Goal: Task Accomplishment & Management: Complete application form

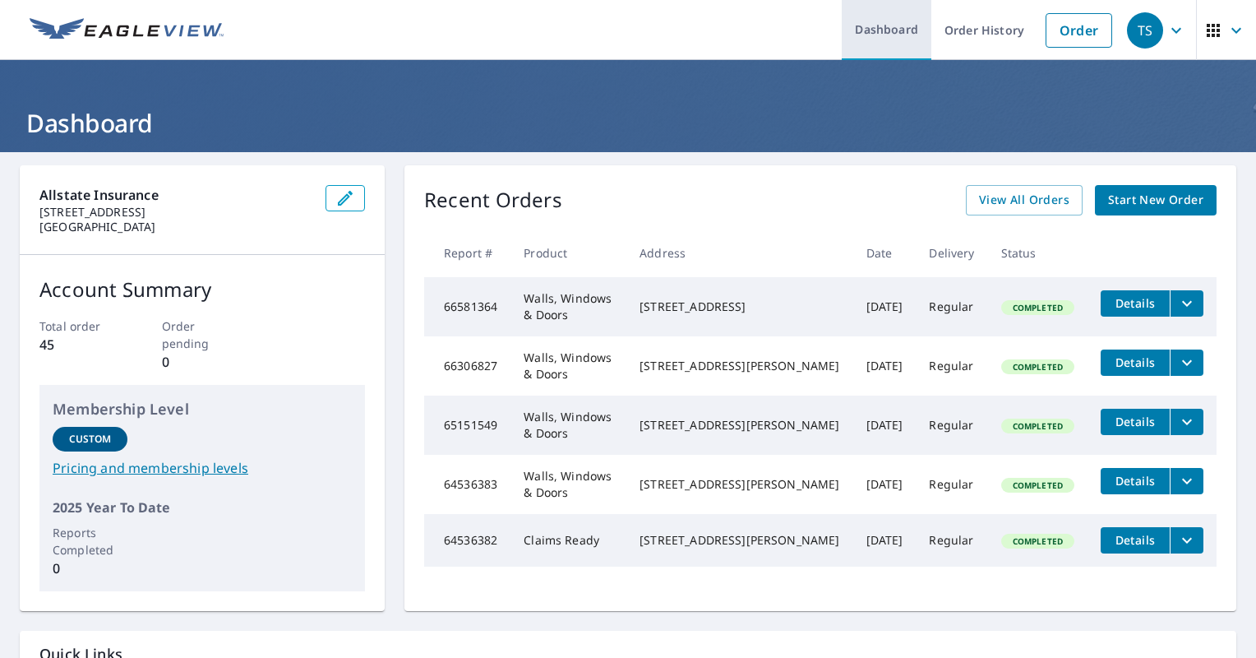
click at [876, 29] on link "Dashboard" at bounding box center [887, 30] width 90 height 60
click at [876, 28] on link "Dashboard" at bounding box center [887, 30] width 90 height 60
click at [1139, 194] on span "Start New Order" at bounding box center [1155, 200] width 95 height 21
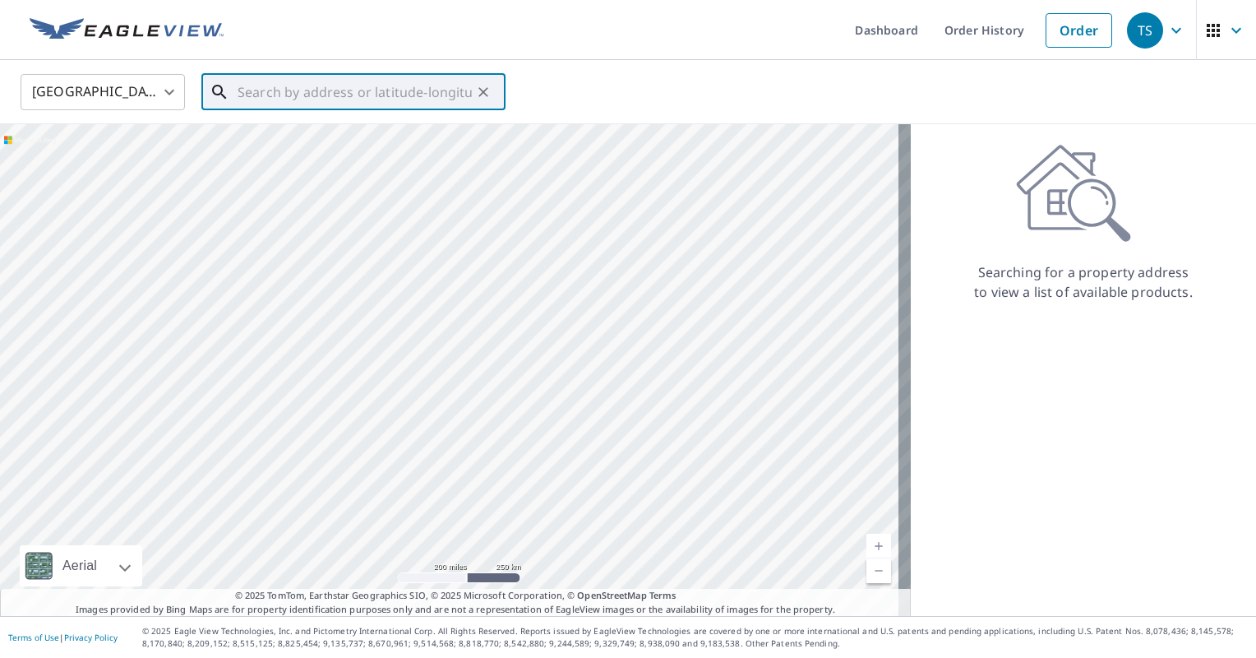
click at [256, 95] on input "text" at bounding box center [355, 92] width 234 height 46
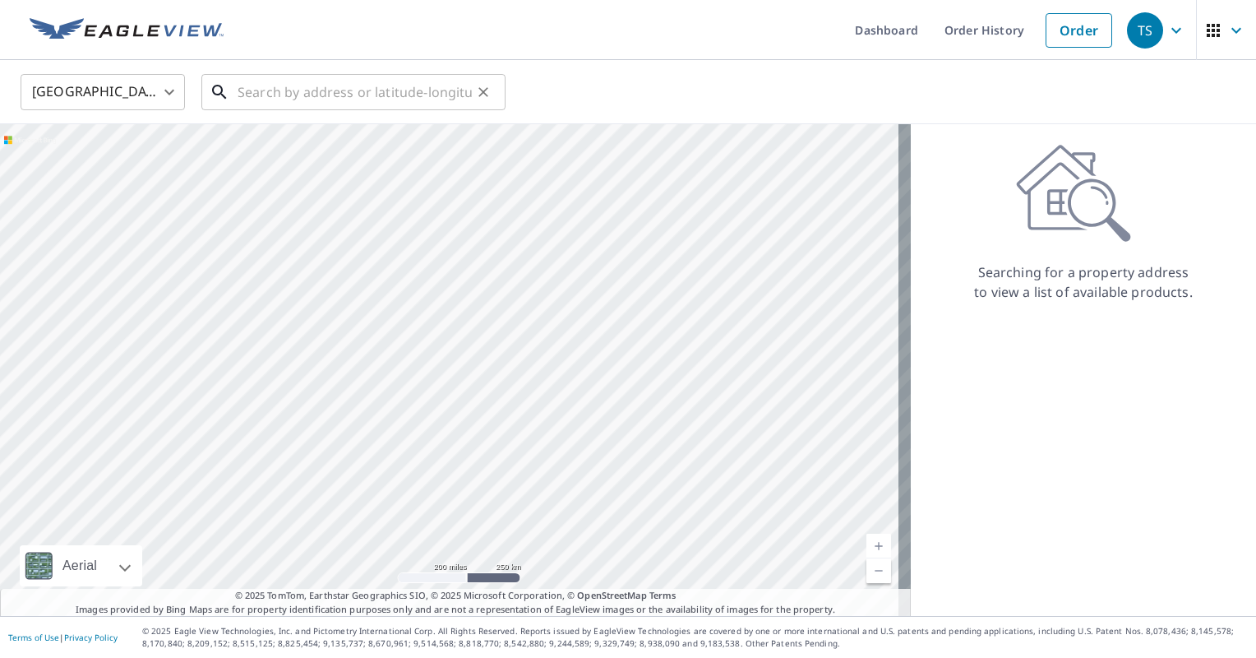
click at [321, 89] on input "text" at bounding box center [355, 92] width 234 height 46
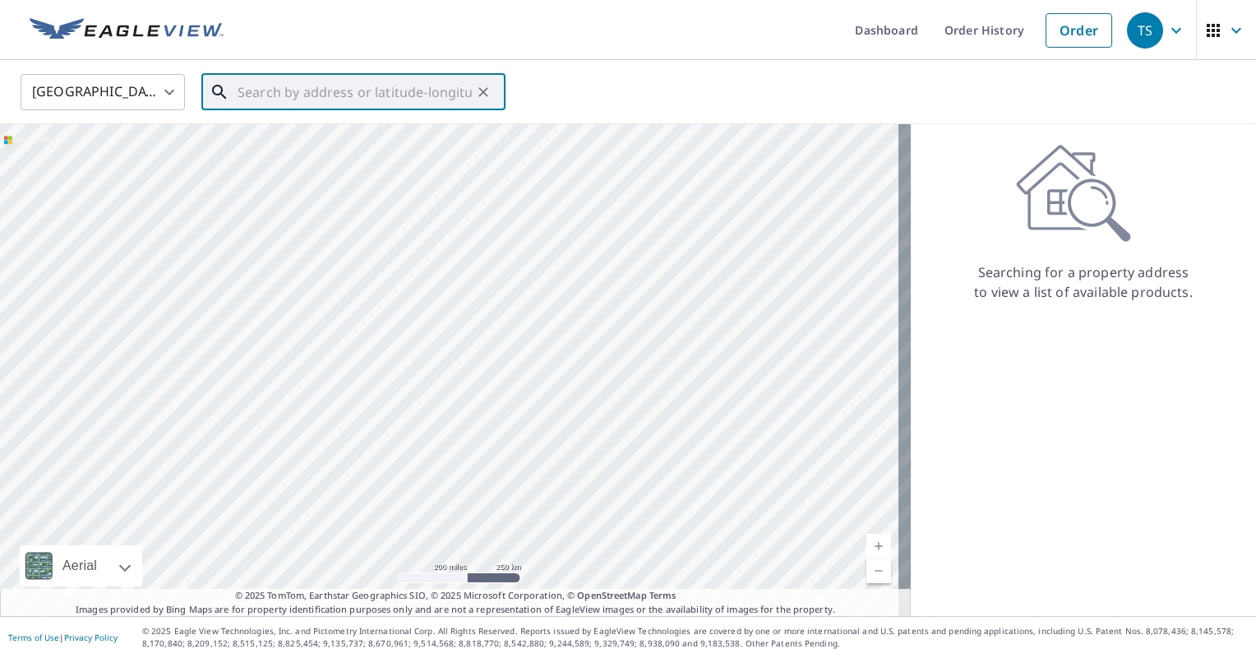
paste input "9904 AFFTON PL"
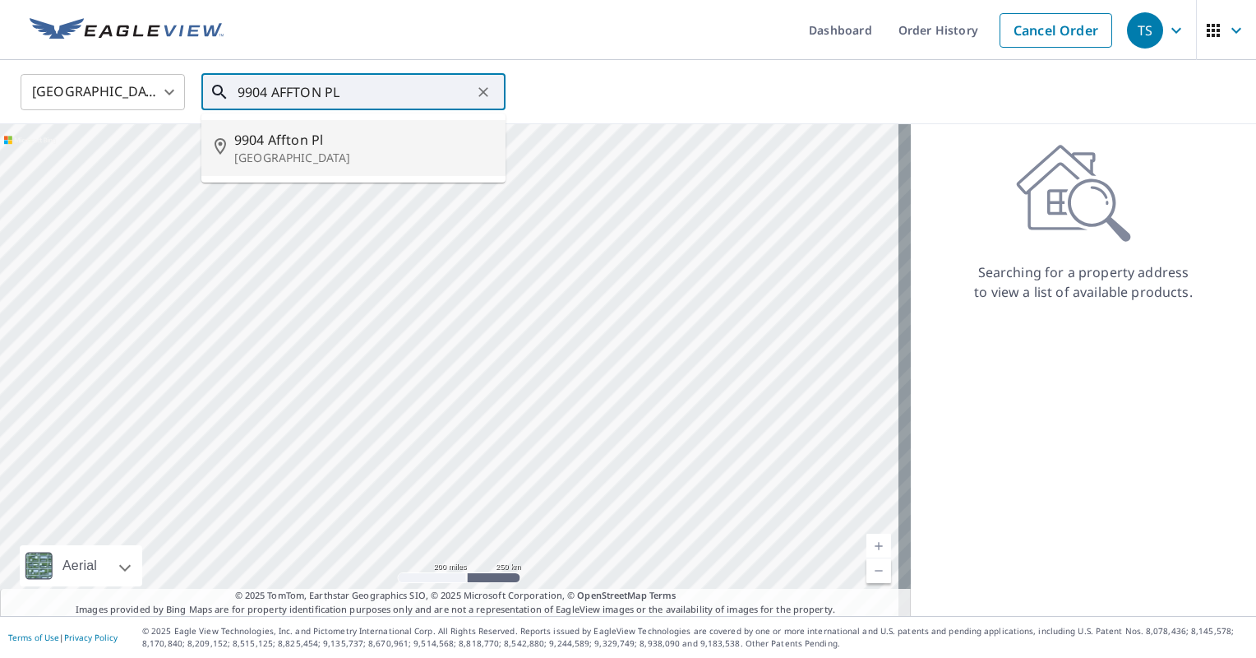
drag, startPoint x: 274, startPoint y: 155, endPoint x: 368, endPoint y: 79, distance: 121.1
click at [368, 79] on div "9904 AFFTON PL ​ [STREET_ADDRESS]" at bounding box center [353, 92] width 304 height 36
click at [372, 82] on input "9904 AFFTON PL" at bounding box center [355, 92] width 234 height 46
click at [366, 90] on input "9904 AFFTON PL" at bounding box center [355, 92] width 234 height 46
click at [258, 155] on p "[GEOGRAPHIC_DATA]" at bounding box center [363, 158] width 258 height 16
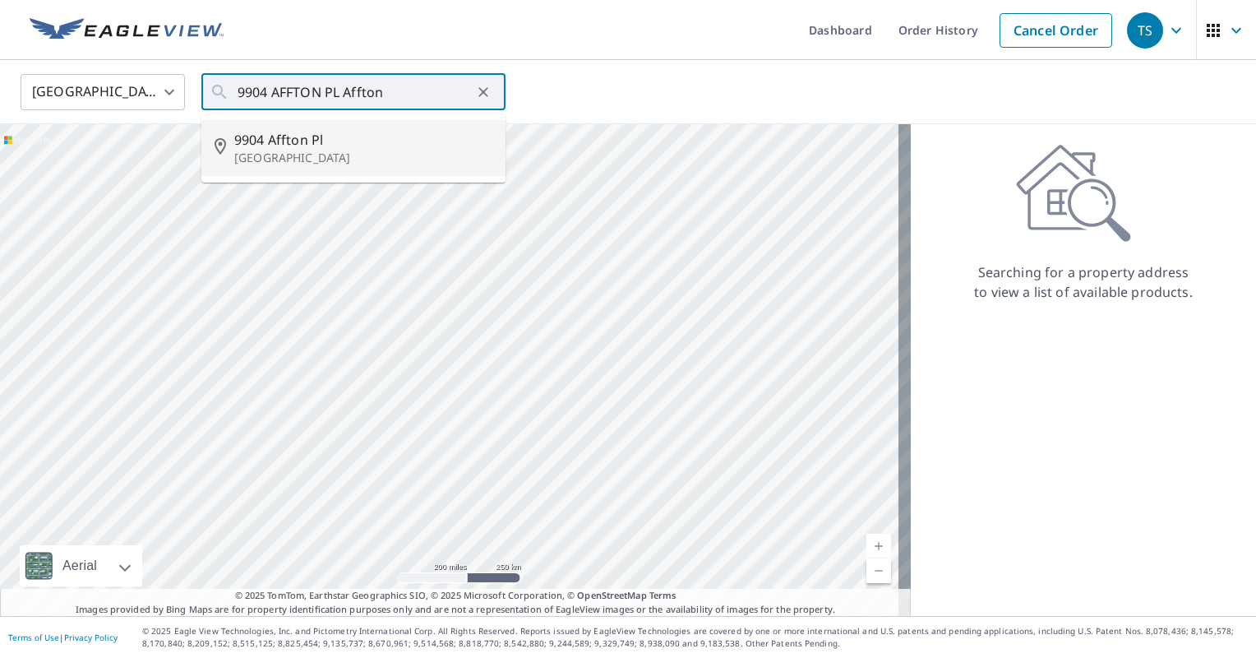
type input "[STREET_ADDRESS]"
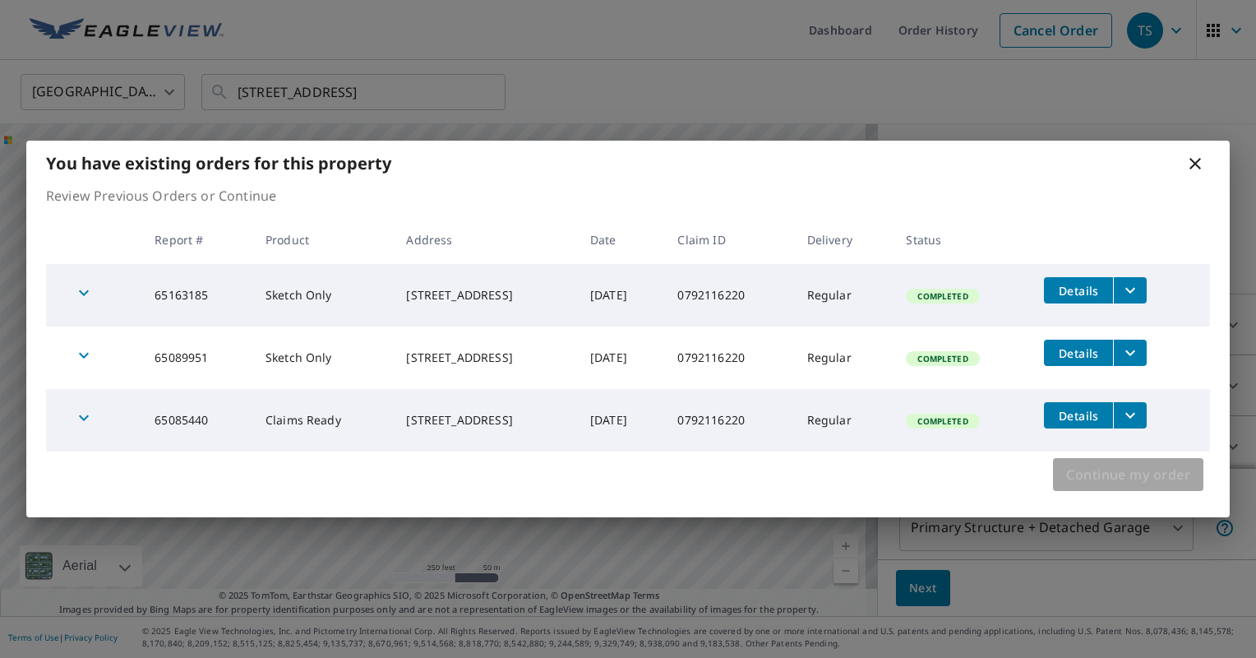
click at [1106, 466] on span "Continue my order" at bounding box center [1128, 474] width 124 height 23
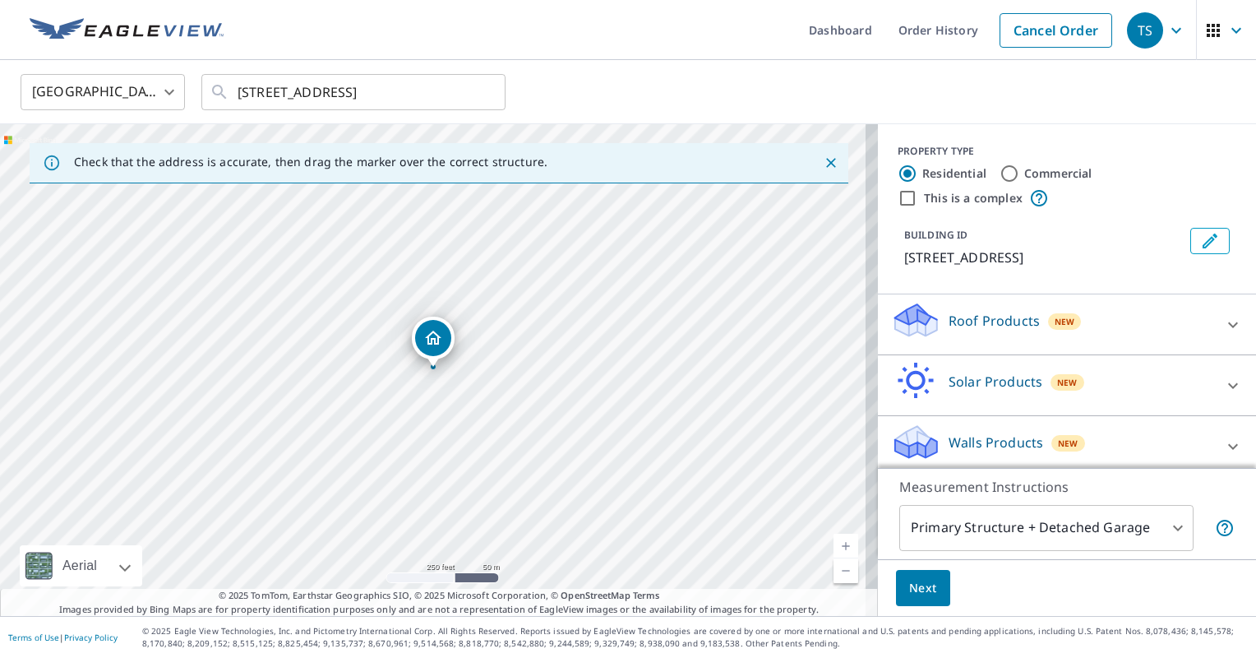
click at [1033, 441] on div "Walls Products New" at bounding box center [1052, 446] width 322 height 47
click at [1223, 437] on icon at bounding box center [1233, 447] width 20 height 20
click at [1223, 442] on icon at bounding box center [1233, 447] width 20 height 20
click at [993, 439] on p "Walls Products" at bounding box center [996, 442] width 95 height 20
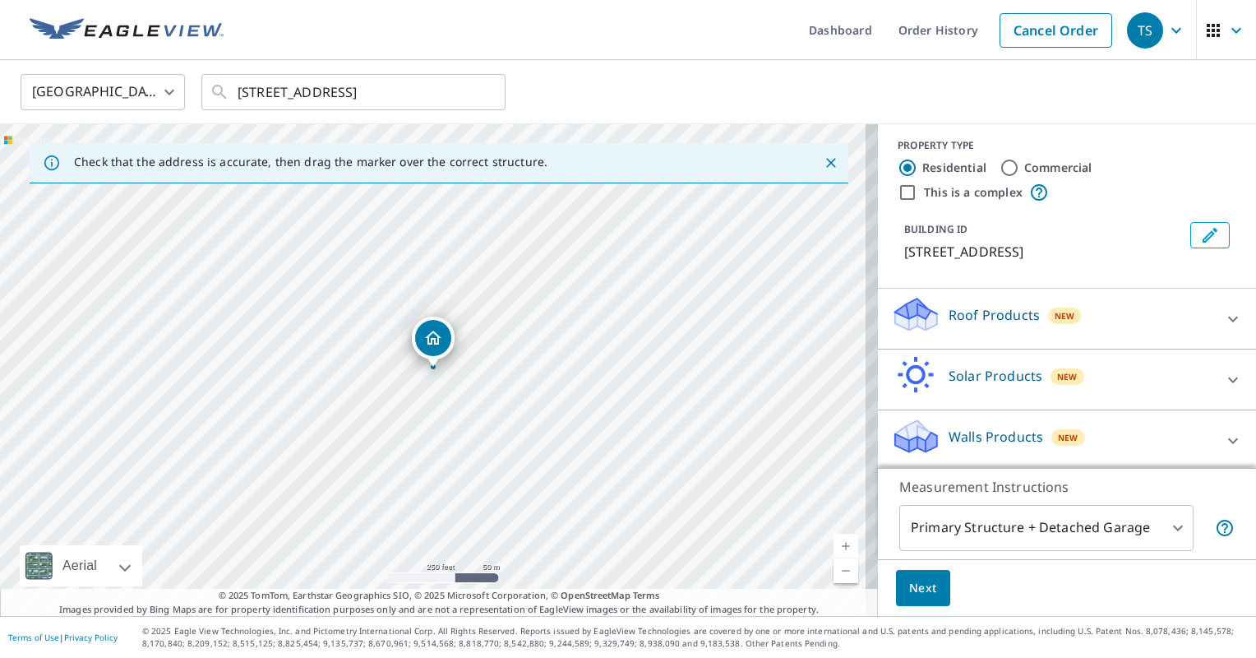
scroll to position [7, 0]
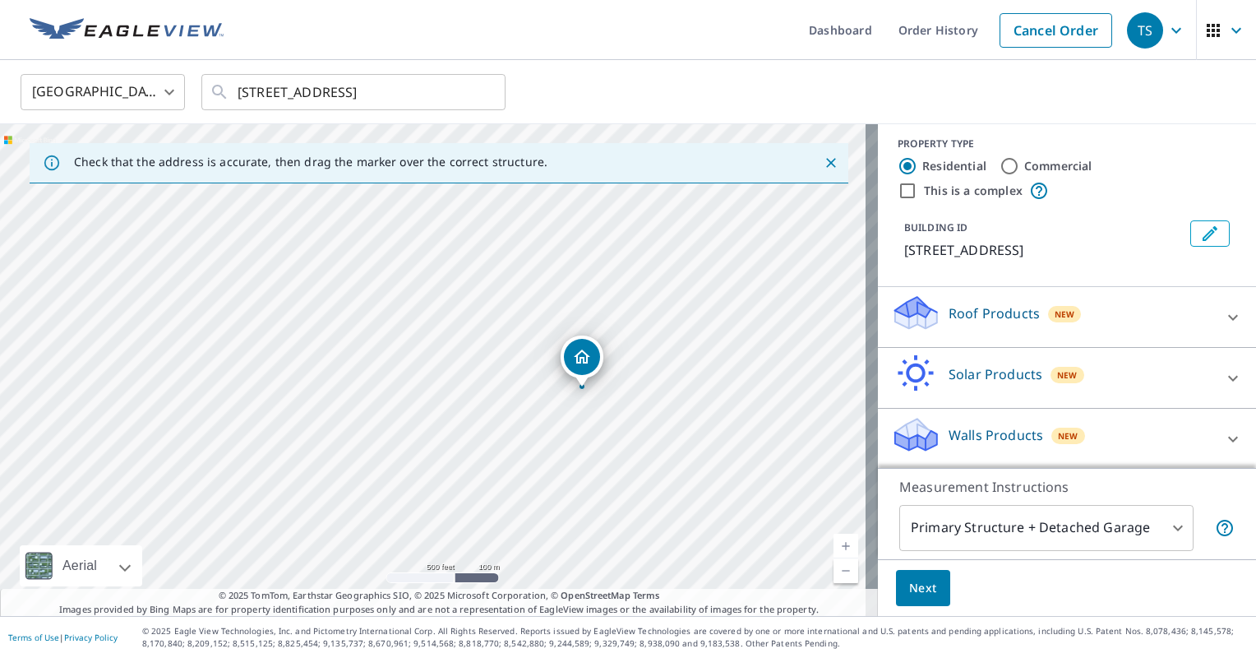
click at [902, 428] on icon at bounding box center [913, 428] width 36 height 21
click at [949, 434] on p "Walls Products" at bounding box center [996, 435] width 95 height 20
click at [1228, 437] on icon at bounding box center [1233, 439] width 10 height 6
click at [911, 585] on span "Next" at bounding box center [923, 588] width 28 height 21
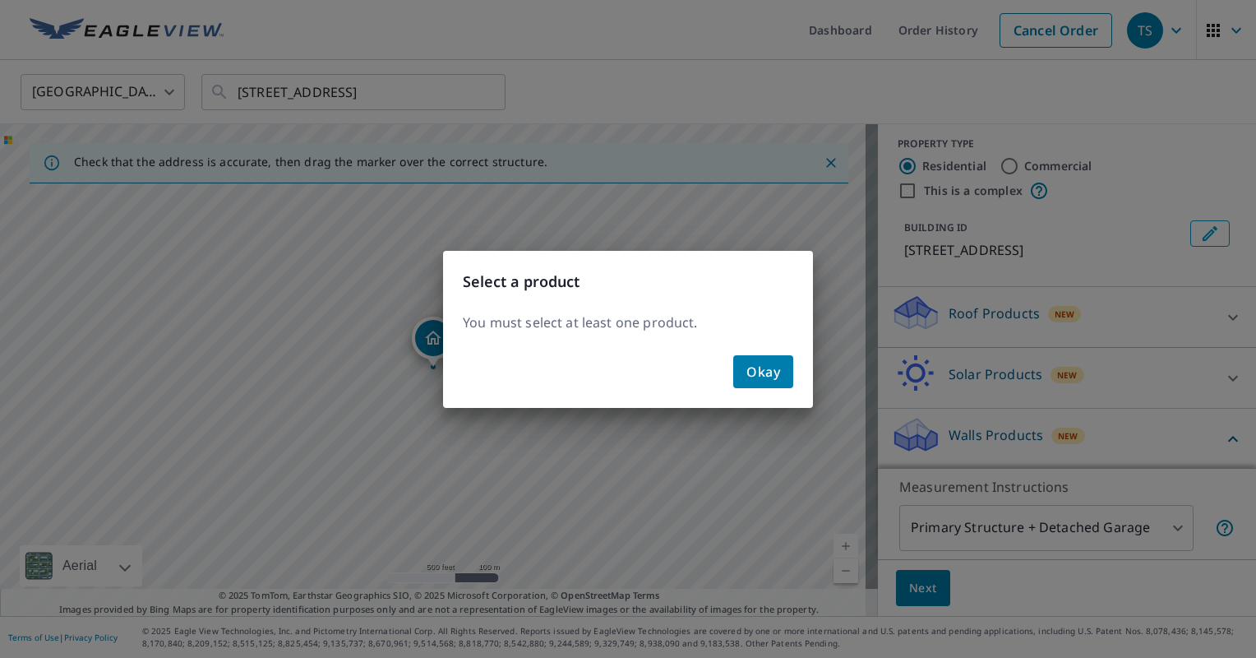
click at [770, 379] on span "Okay" at bounding box center [764, 371] width 34 height 23
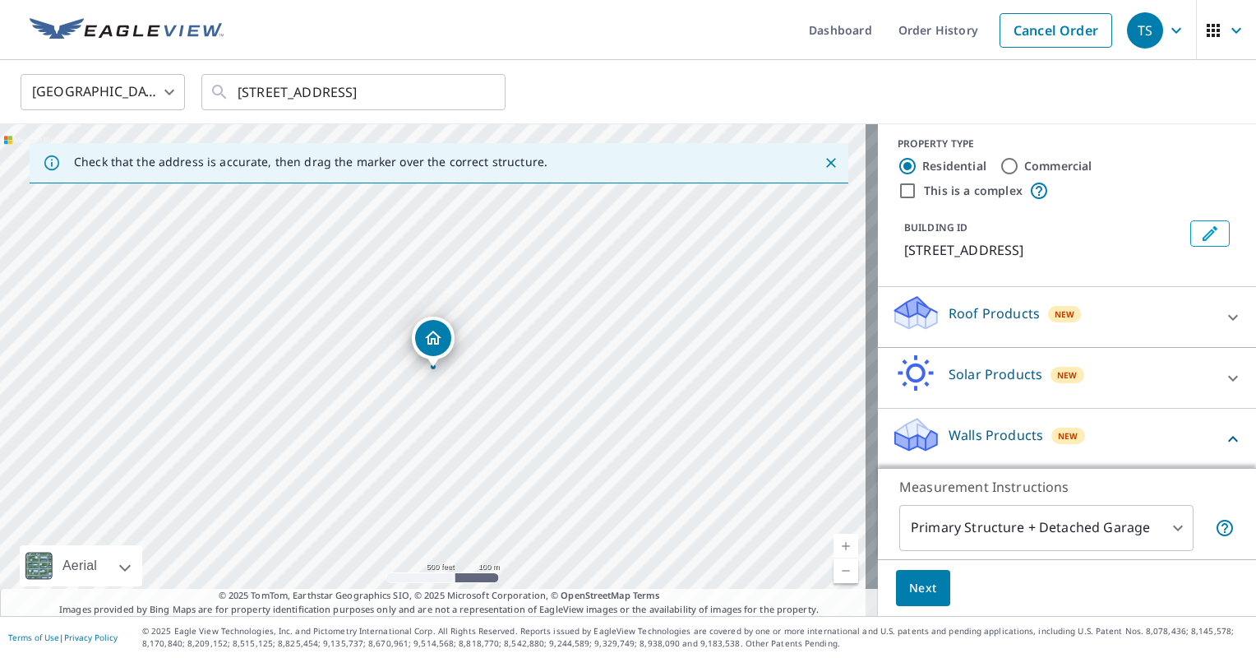
scroll to position [40, 0]
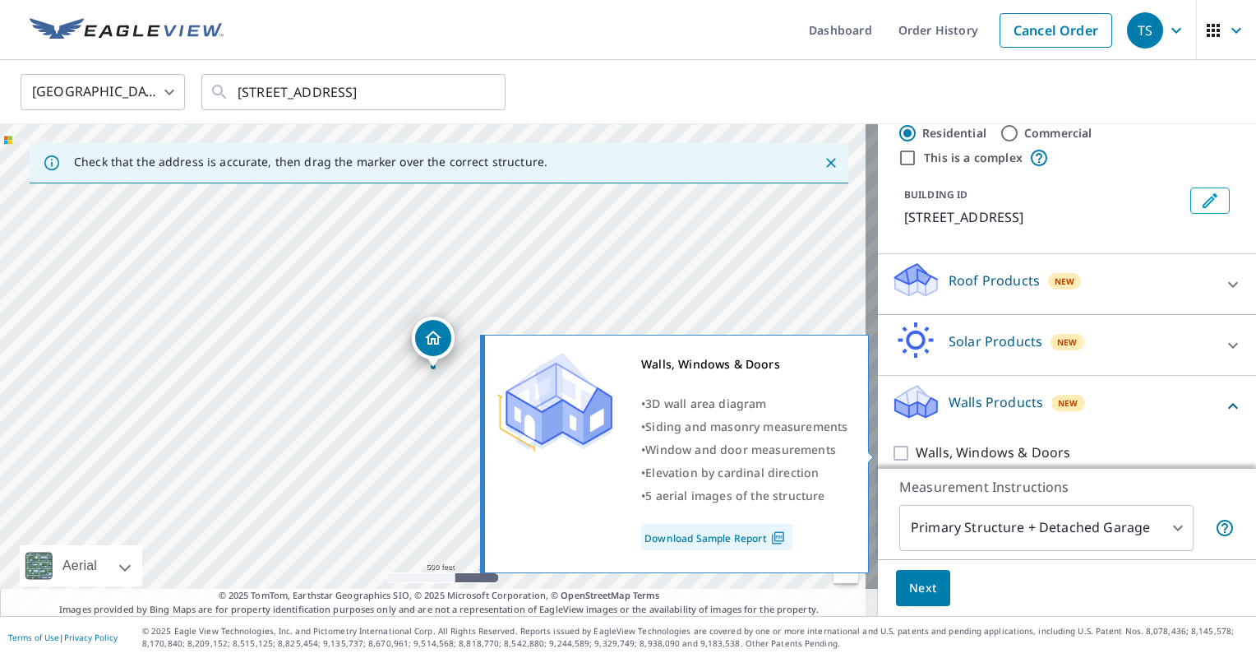
click at [891, 451] on input "Walls, Windows & Doors" at bounding box center [903, 453] width 25 height 20
checkbox input "true"
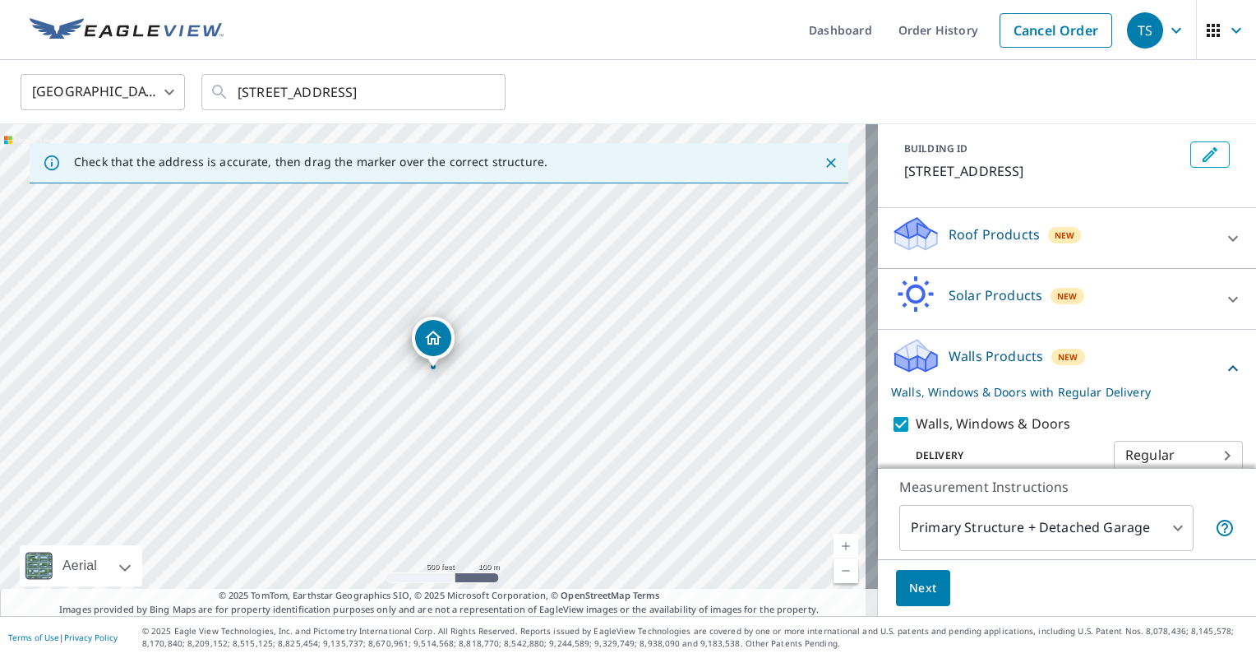
scroll to position [108, 0]
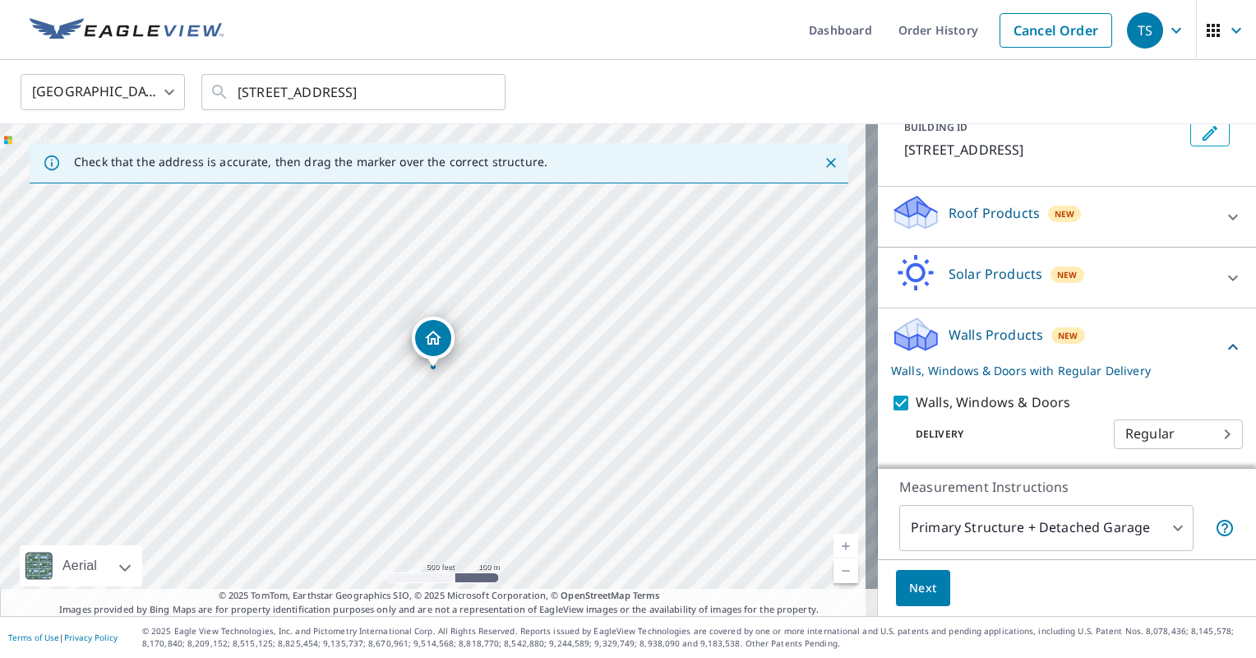
click at [909, 596] on span "Next" at bounding box center [923, 588] width 28 height 21
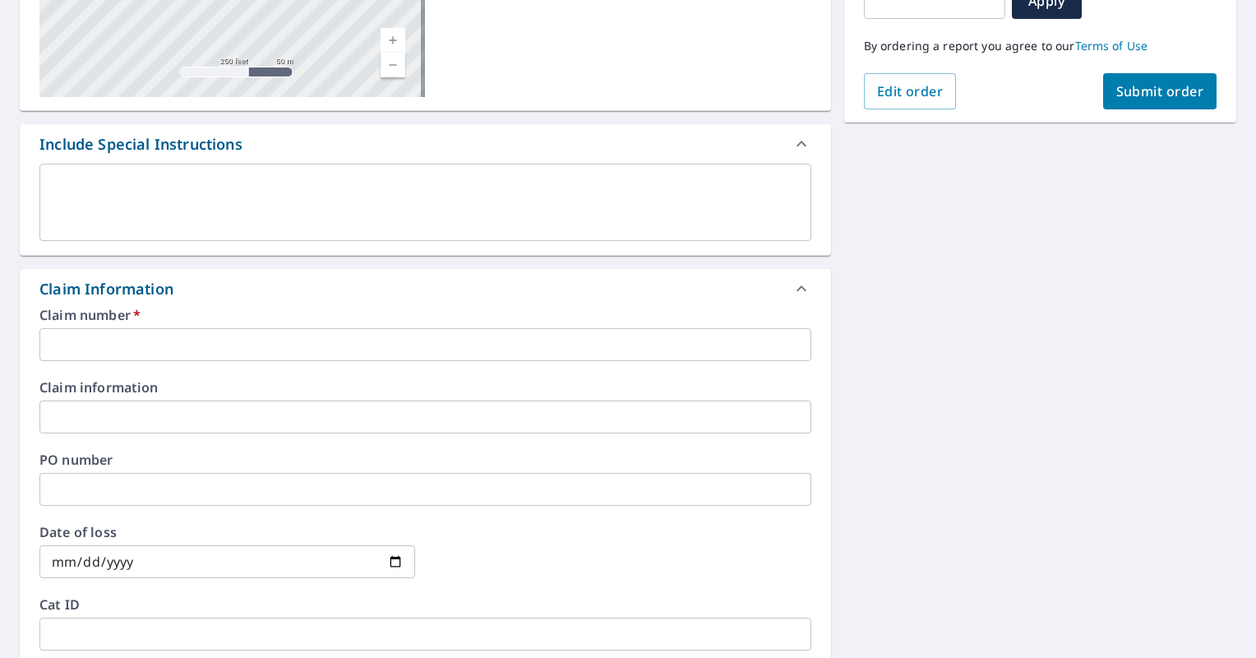
scroll to position [329, 0]
click at [187, 342] on input "text" at bounding box center [425, 343] width 772 height 33
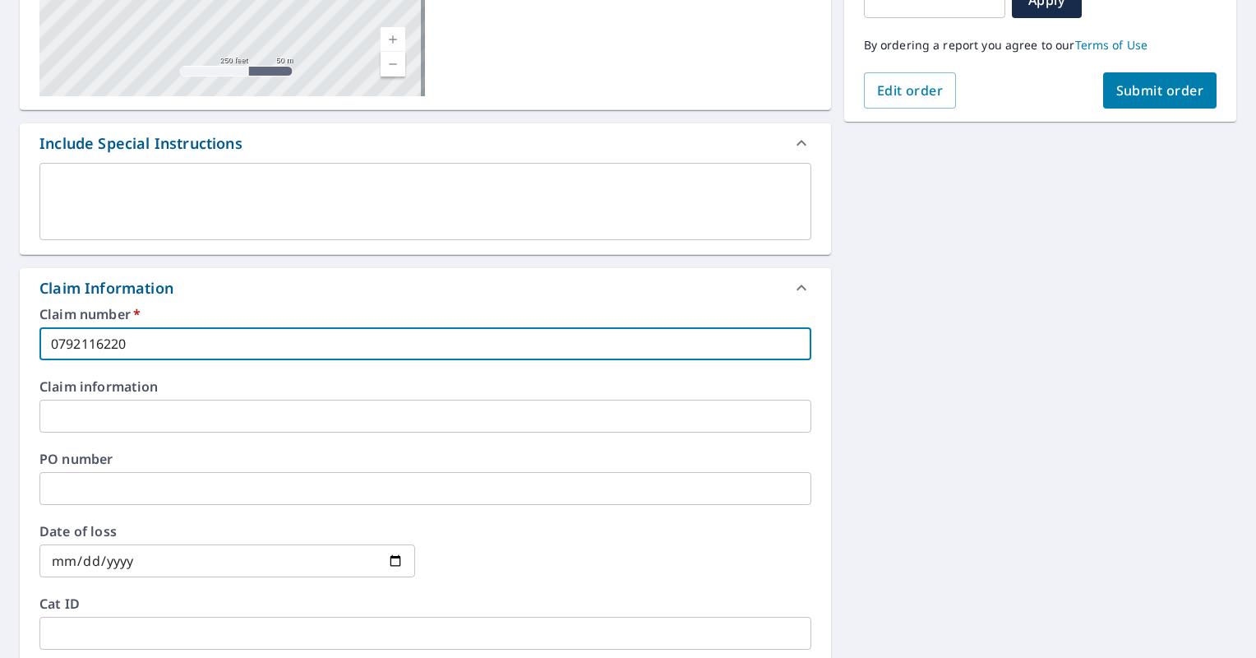
type input "0792116220"
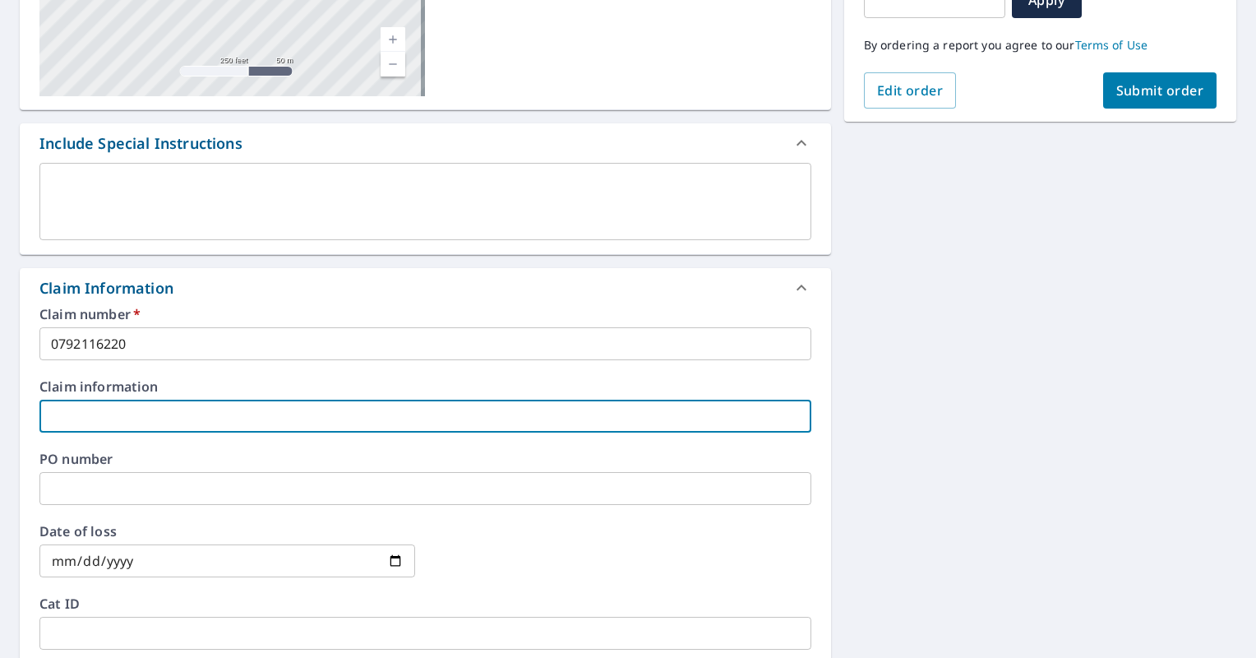
click at [158, 411] on input "text" at bounding box center [425, 416] width 772 height 33
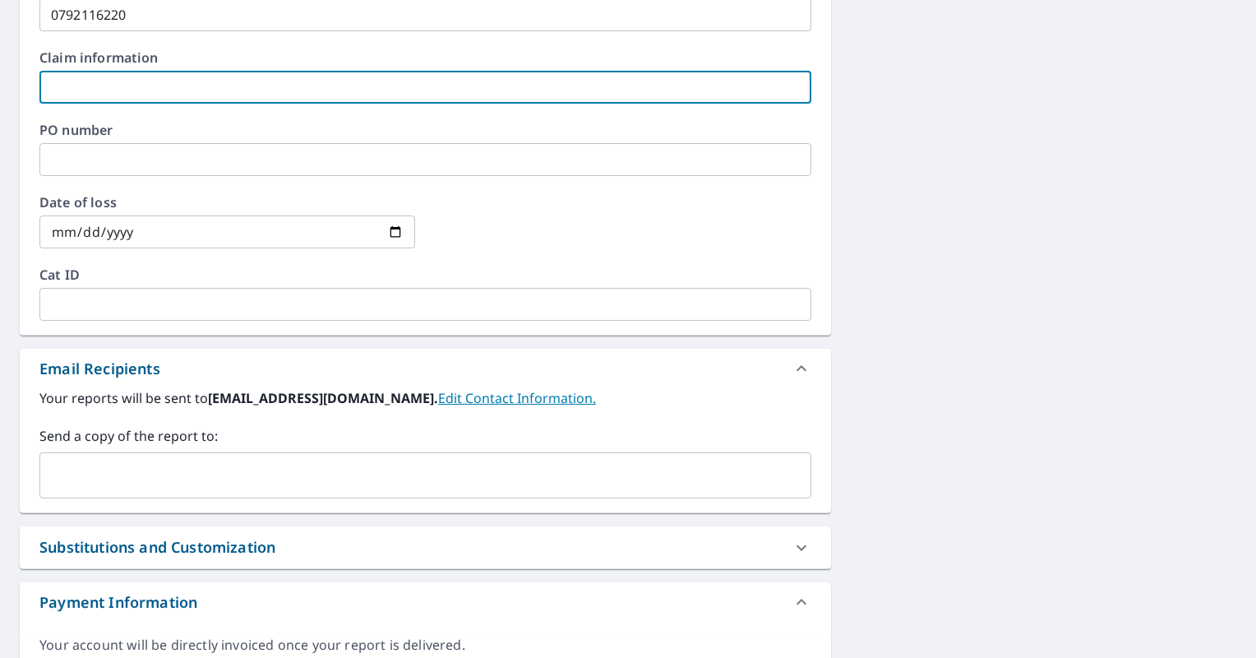
scroll to position [722, 0]
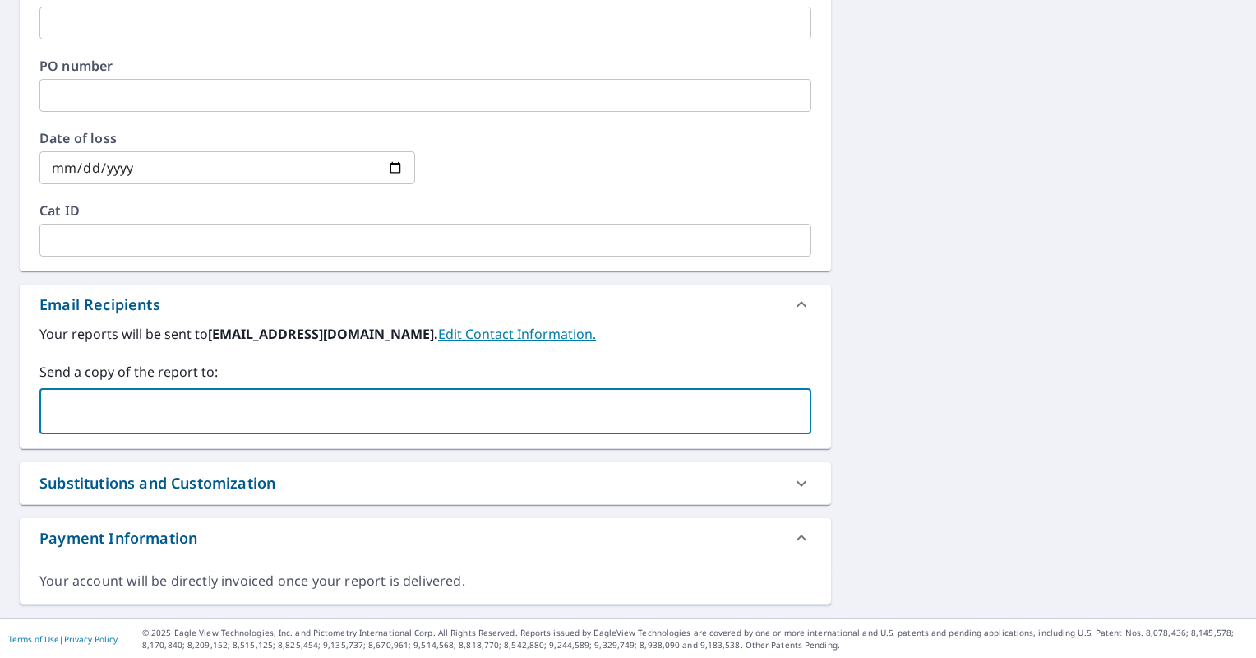
click at [150, 407] on input "text" at bounding box center [413, 410] width 733 height 31
type input "[EMAIL_ADDRESS][DOMAIN_NAME]"
click at [536, 365] on label "Send a copy of the report to:" at bounding box center [425, 372] width 772 height 20
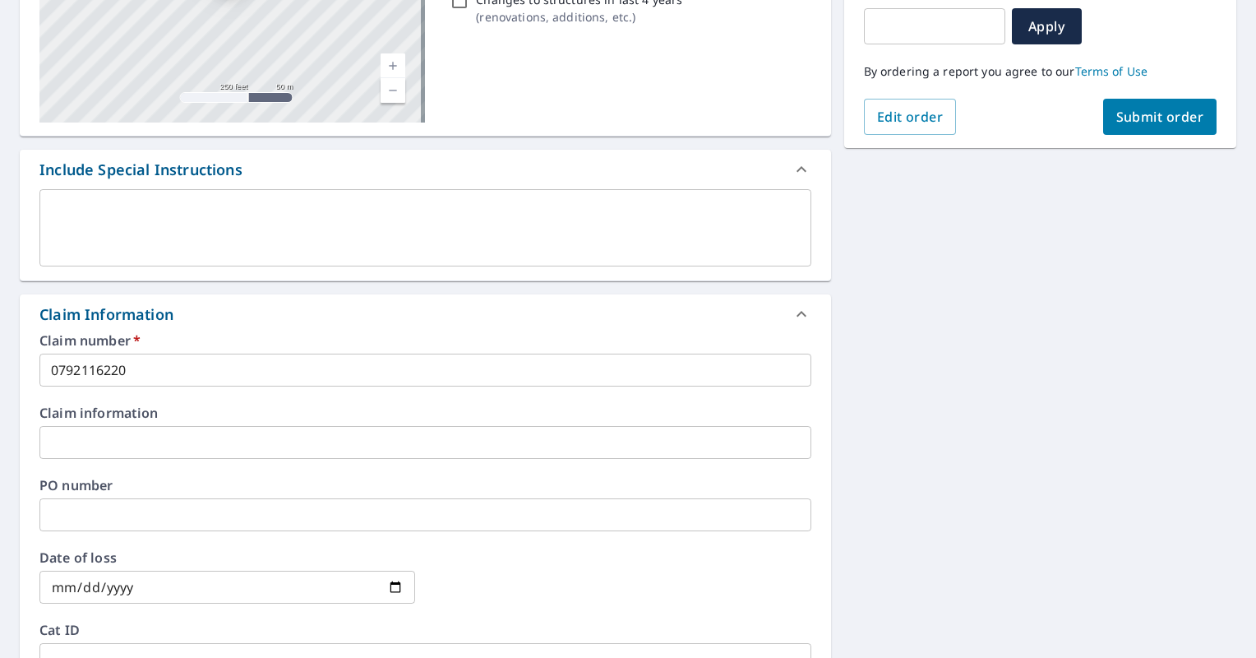
scroll to position [329, 0]
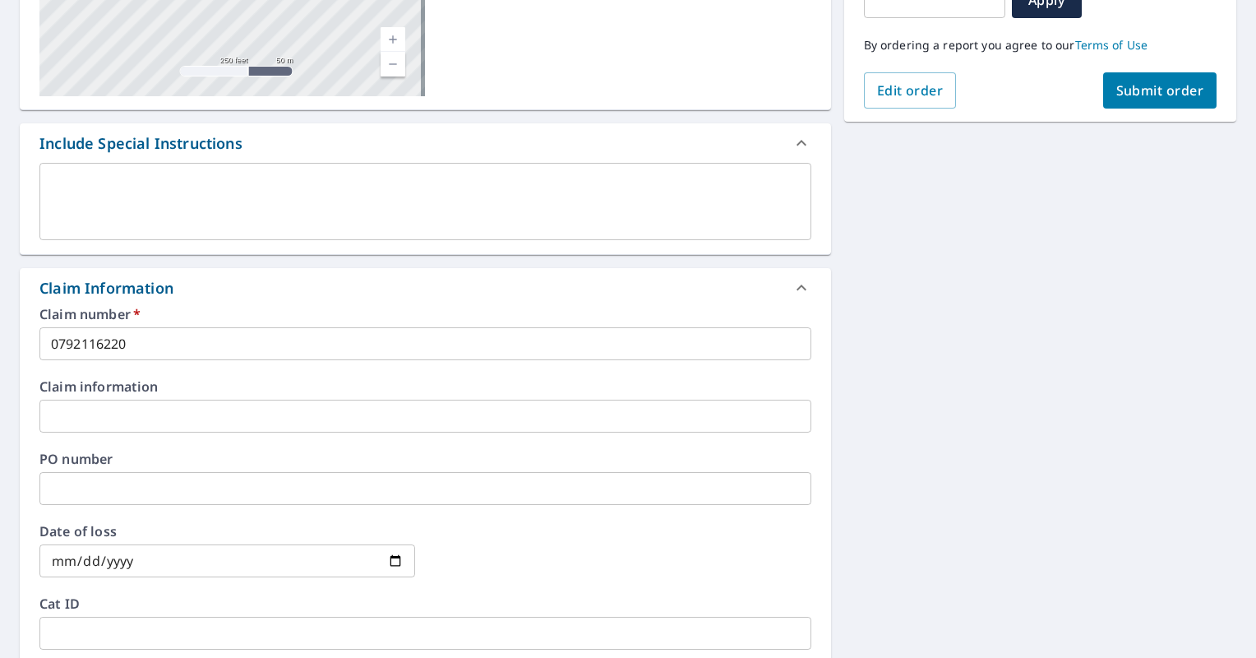
click at [1141, 87] on span "Submit order" at bounding box center [1161, 90] width 88 height 18
